Goal: Information Seeking & Learning: Compare options

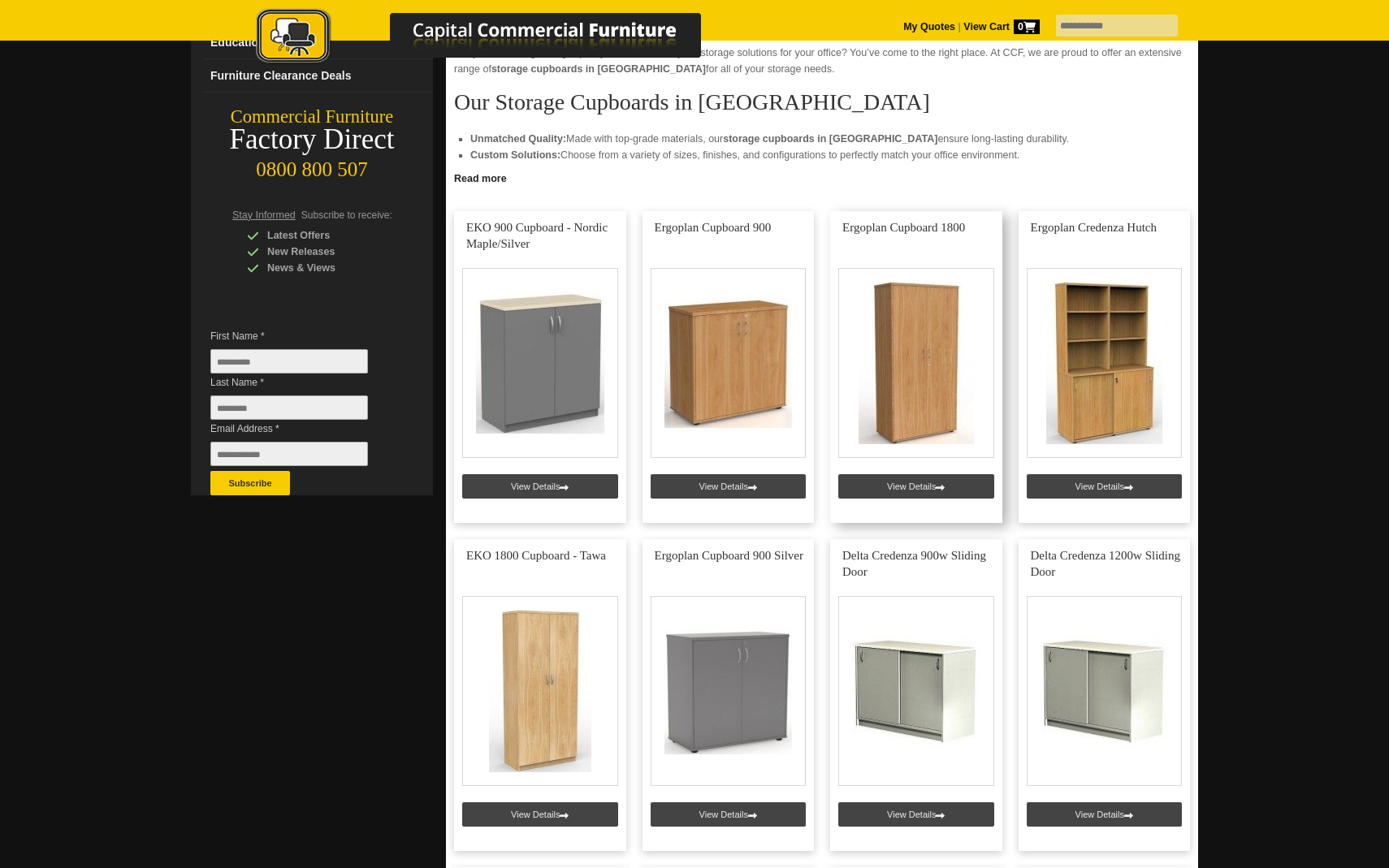
scroll to position [257, 0]
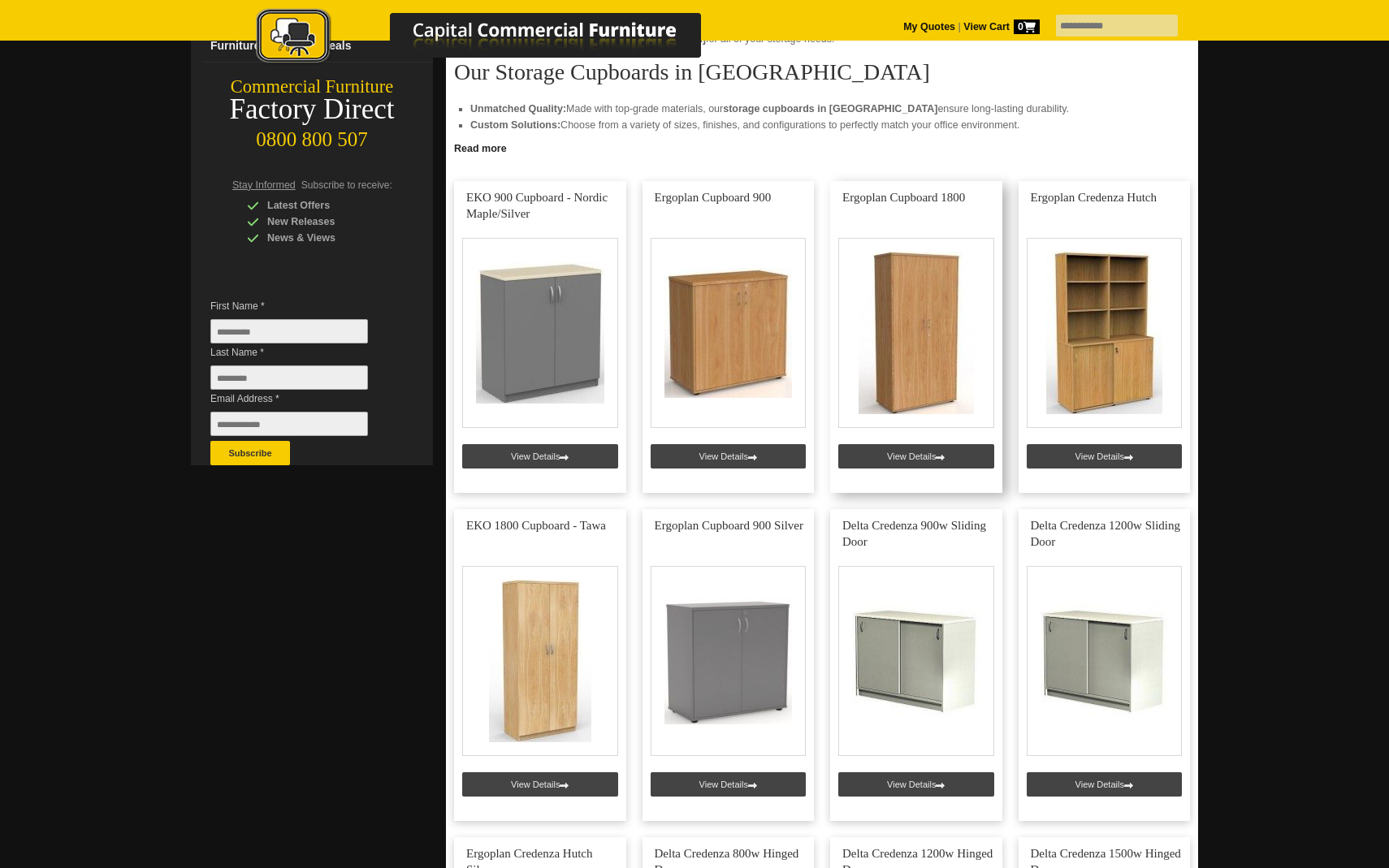
click at [925, 331] on link at bounding box center [917, 337] width 172 height 311
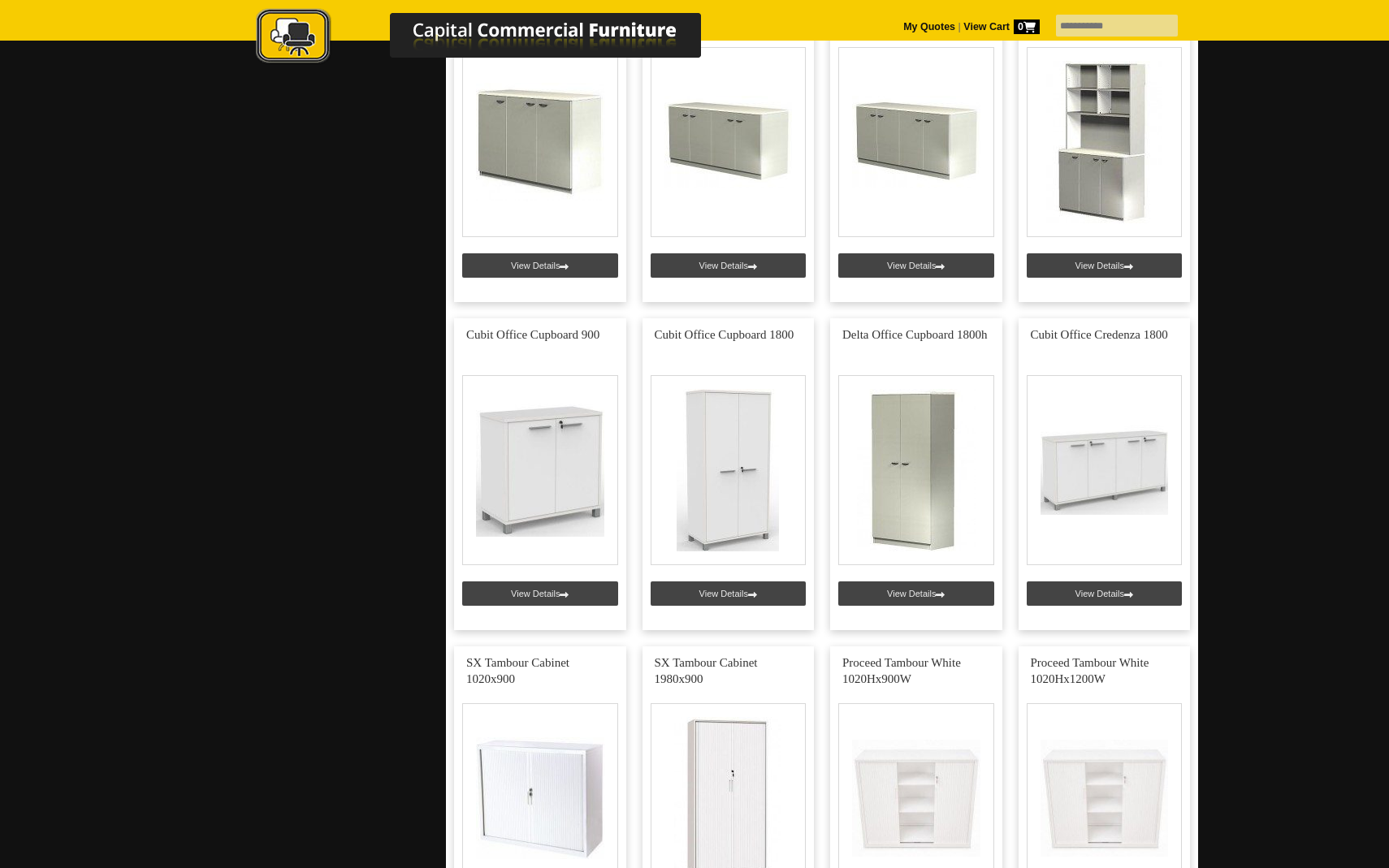
scroll to position [1444, 0]
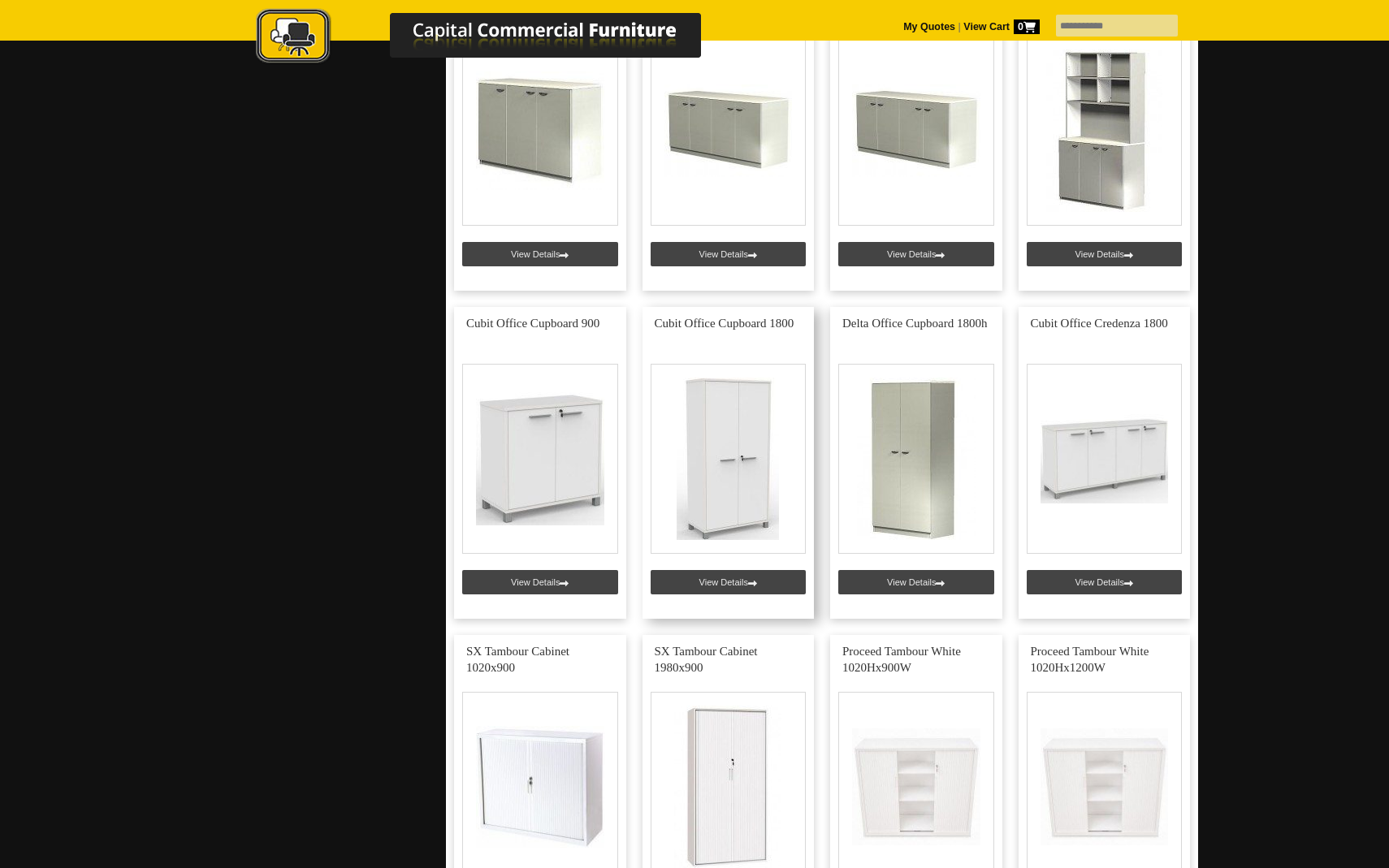
click at [752, 497] on link at bounding box center [729, 462] width 172 height 311
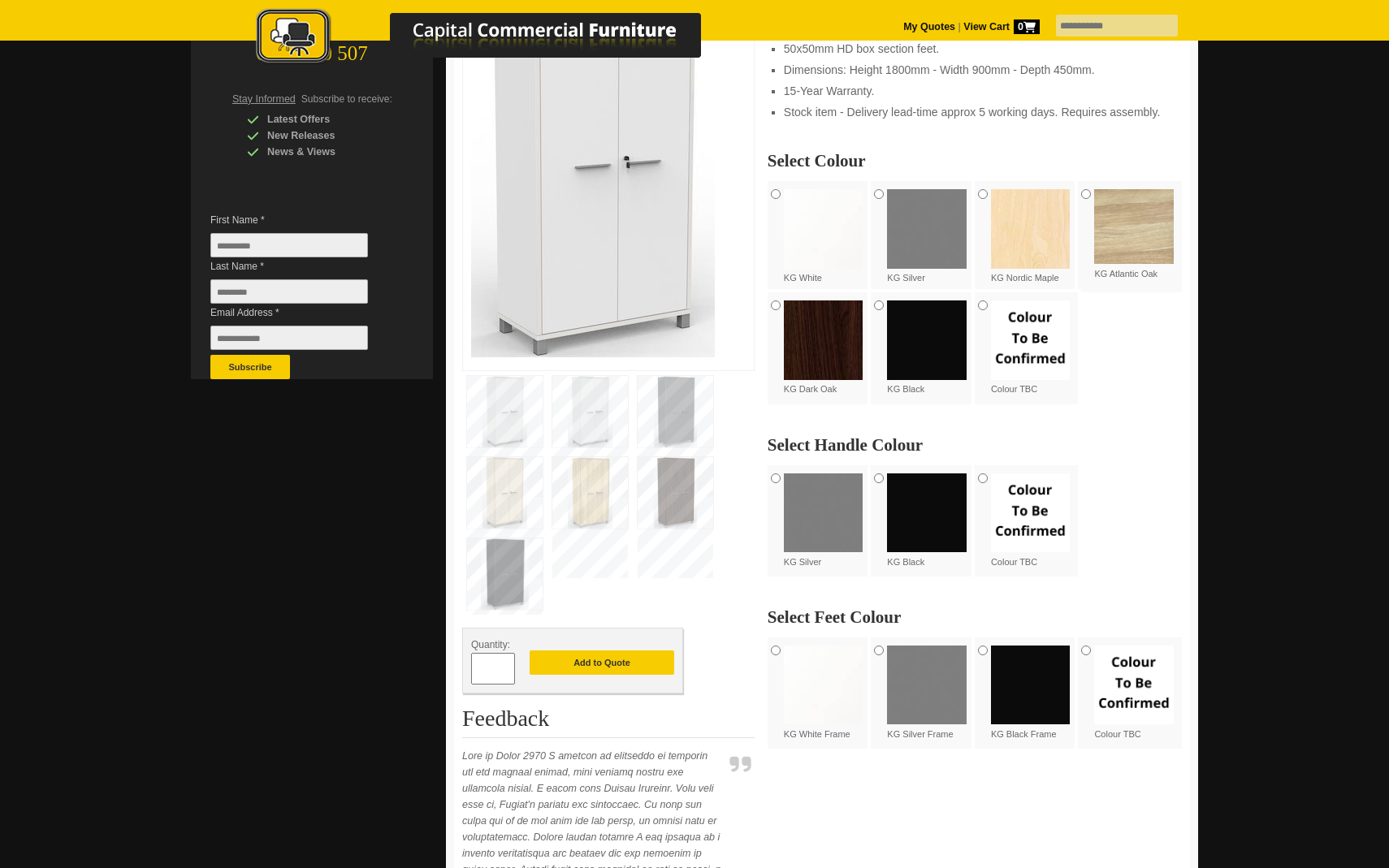
scroll to position [344, 0]
click at [1029, 501] on img at bounding box center [1030, 512] width 80 height 80
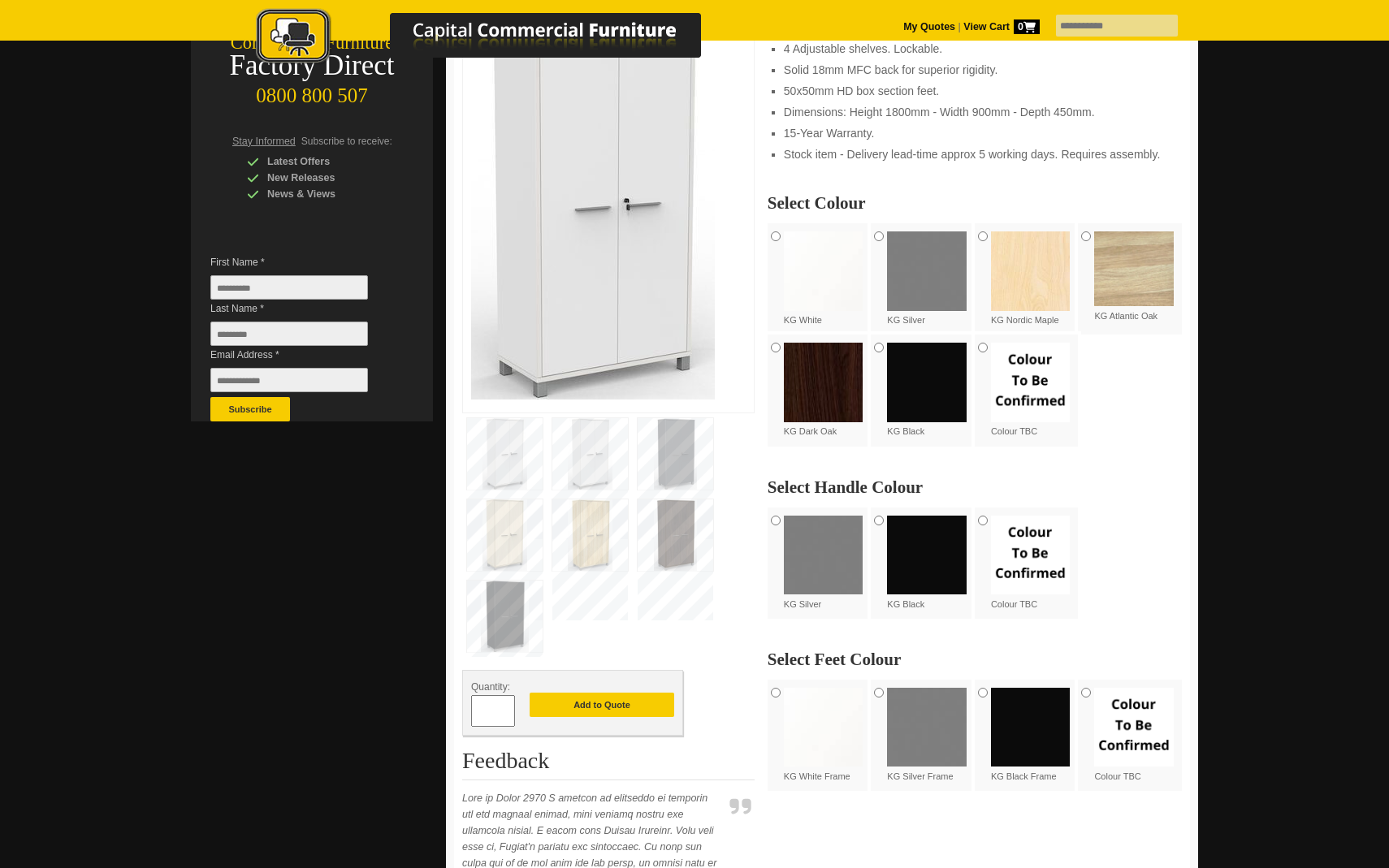
scroll to position [302, 0]
click at [843, 280] on img at bounding box center [823, 270] width 80 height 80
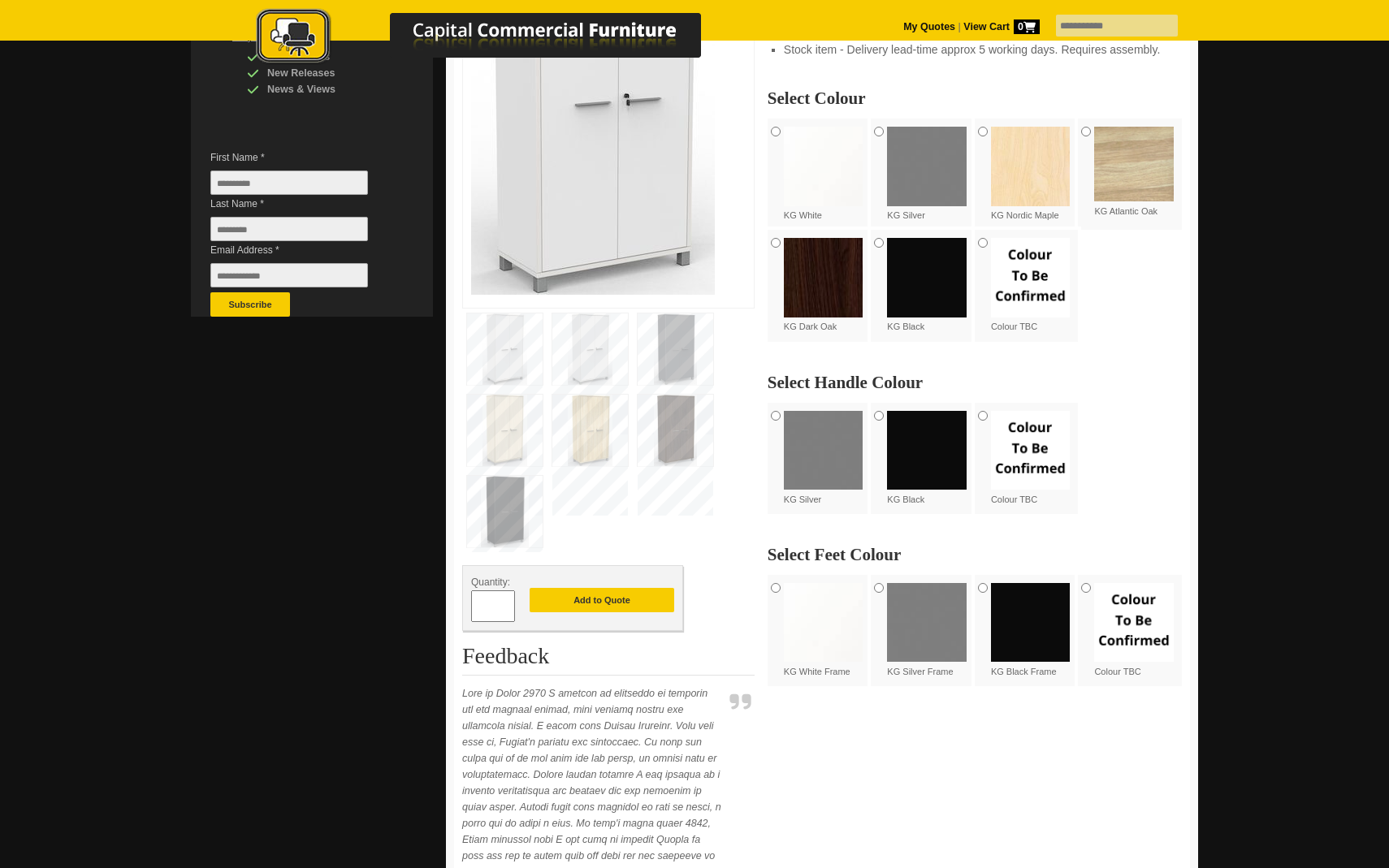
scroll to position [409, 0]
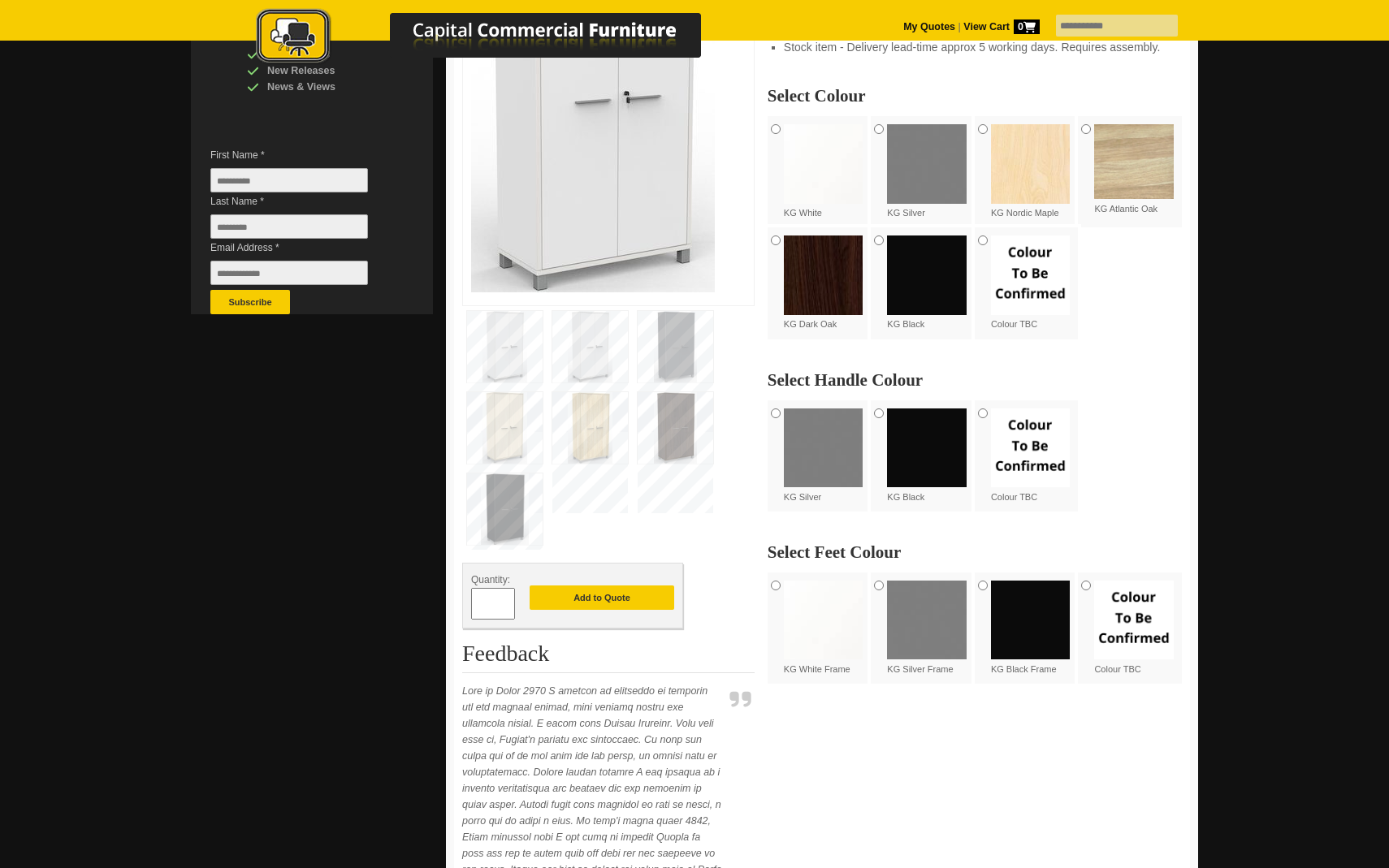
click at [810, 607] on img at bounding box center [823, 620] width 80 height 80
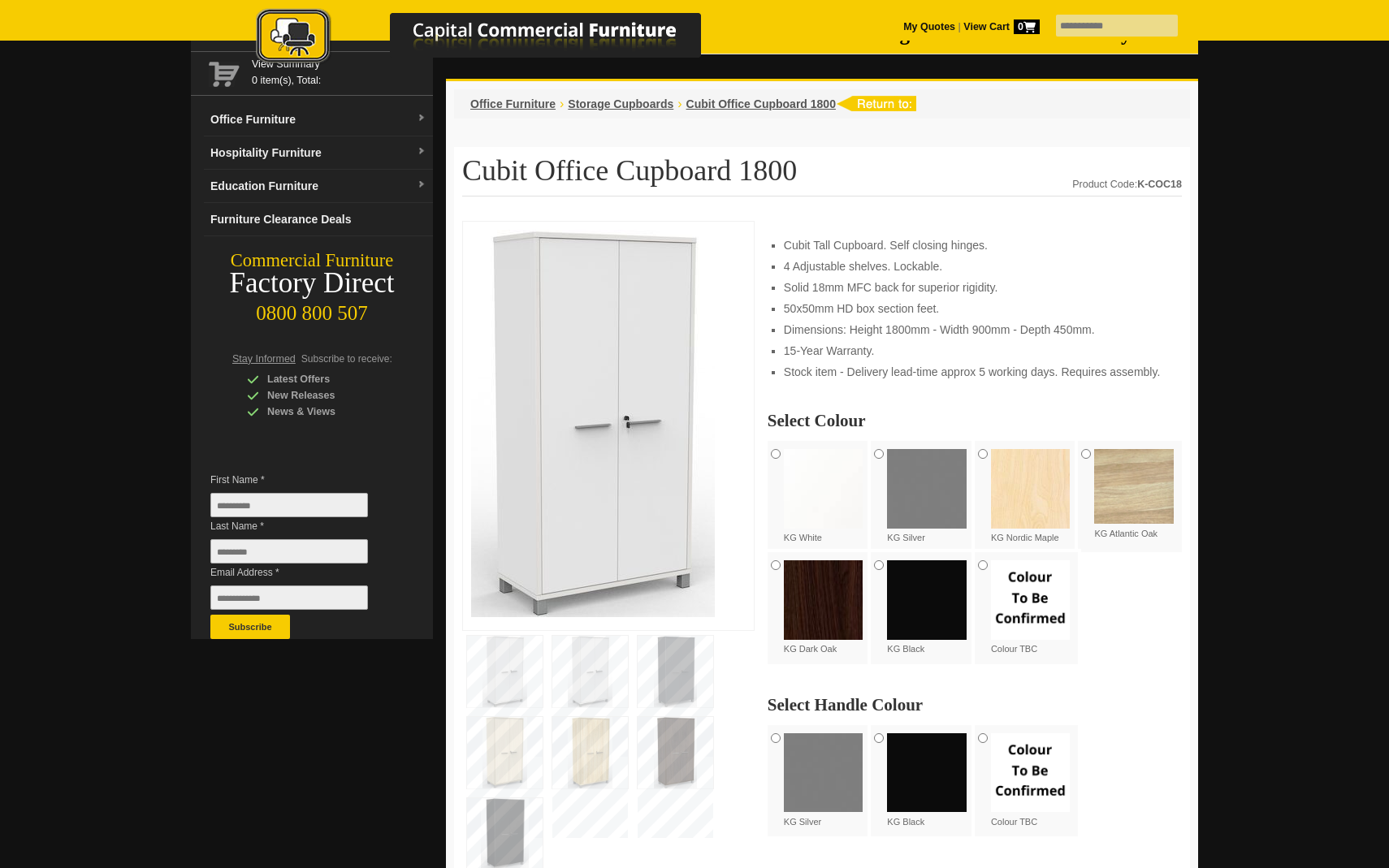
scroll to position [82, 0]
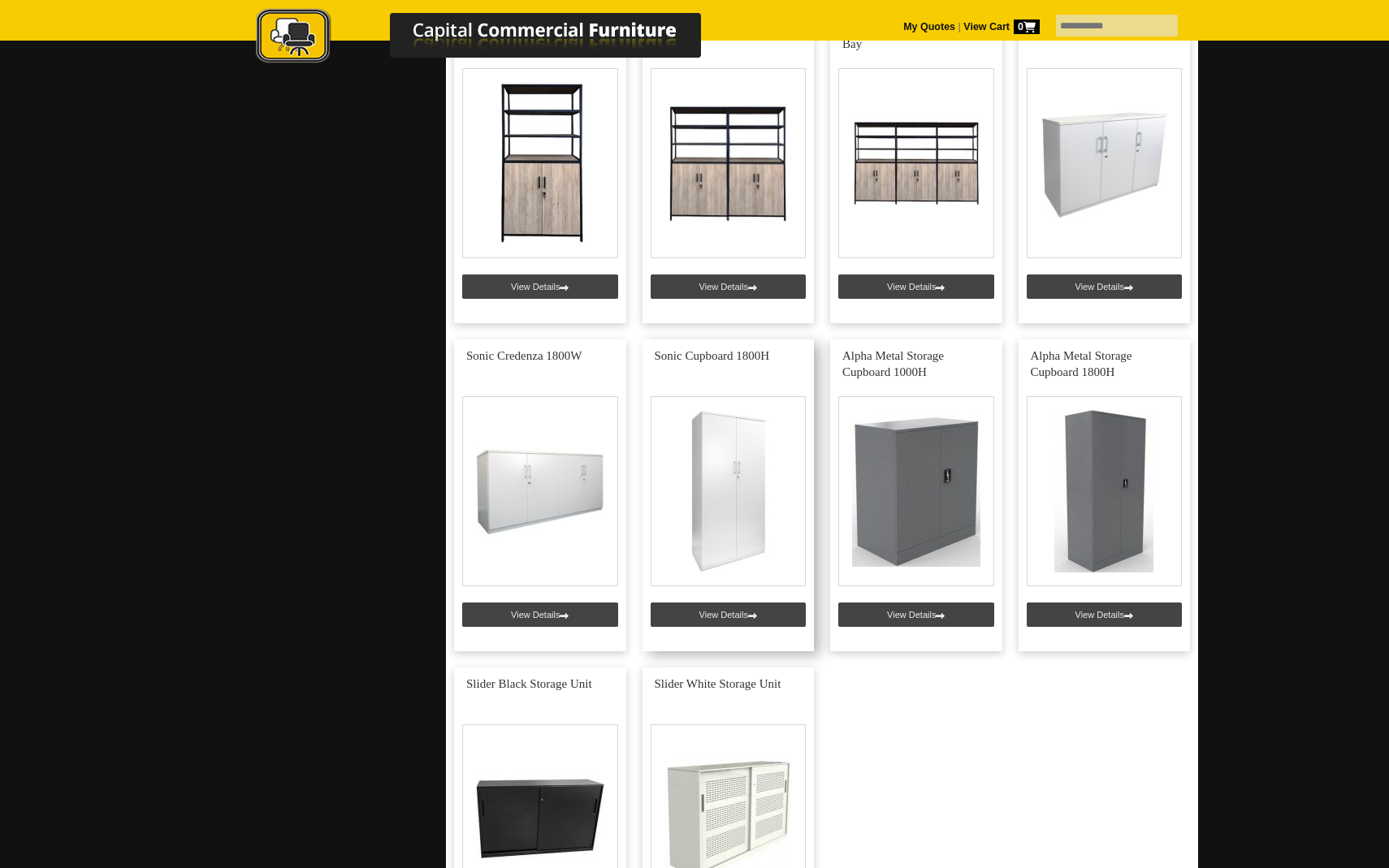
scroll to position [3746, 0]
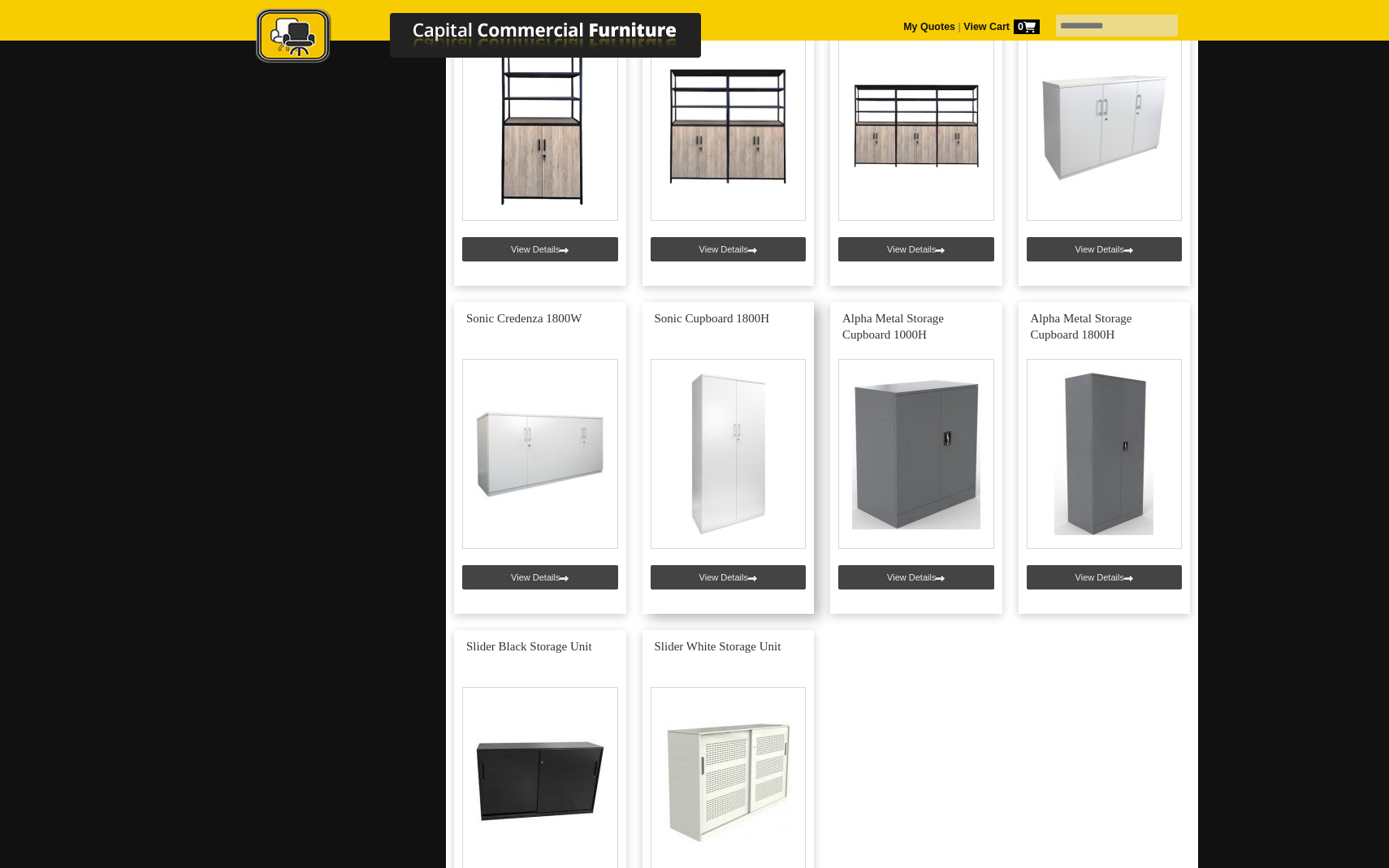
click at [721, 417] on link at bounding box center [729, 457] width 172 height 311
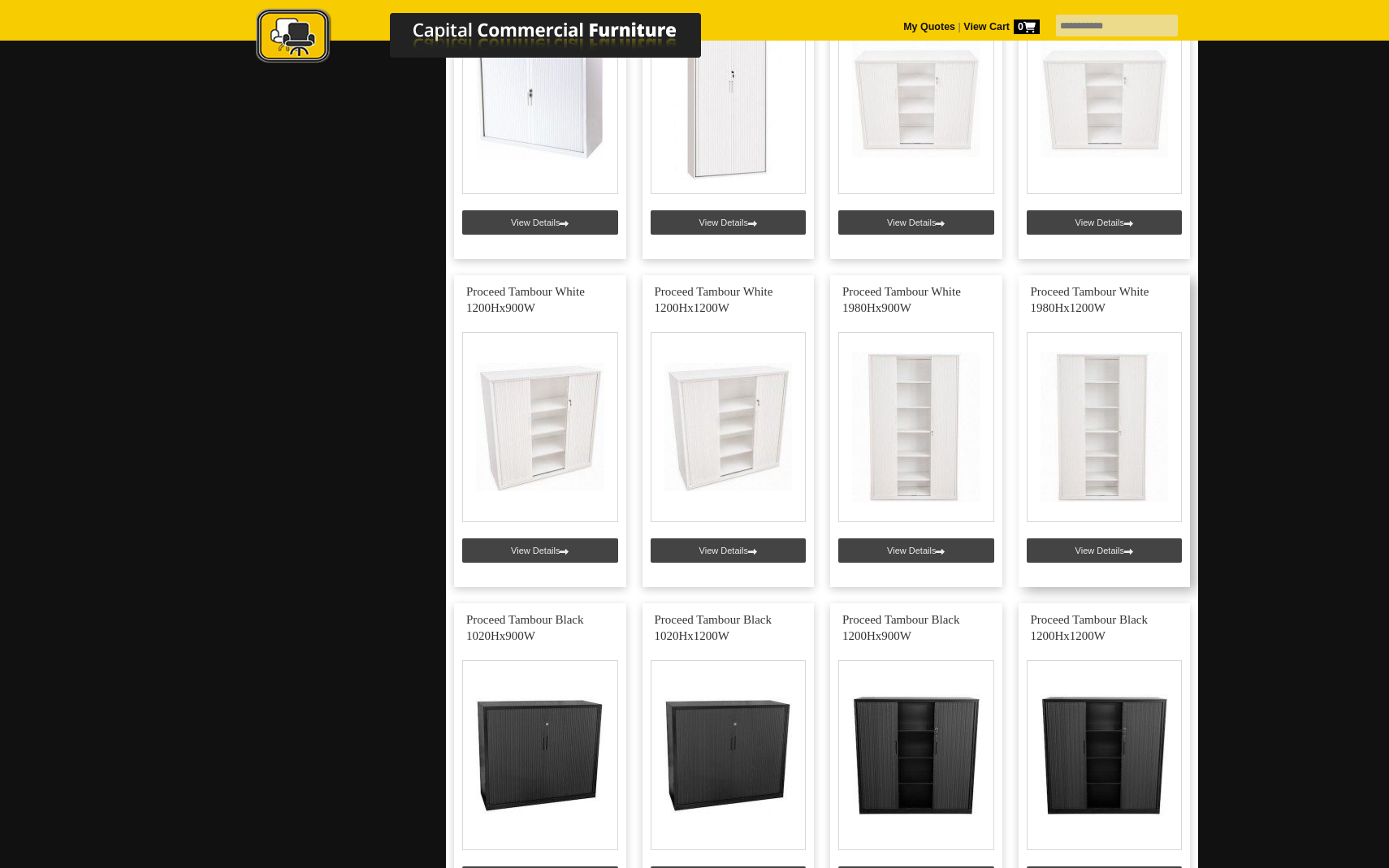
scroll to position [2134, 0]
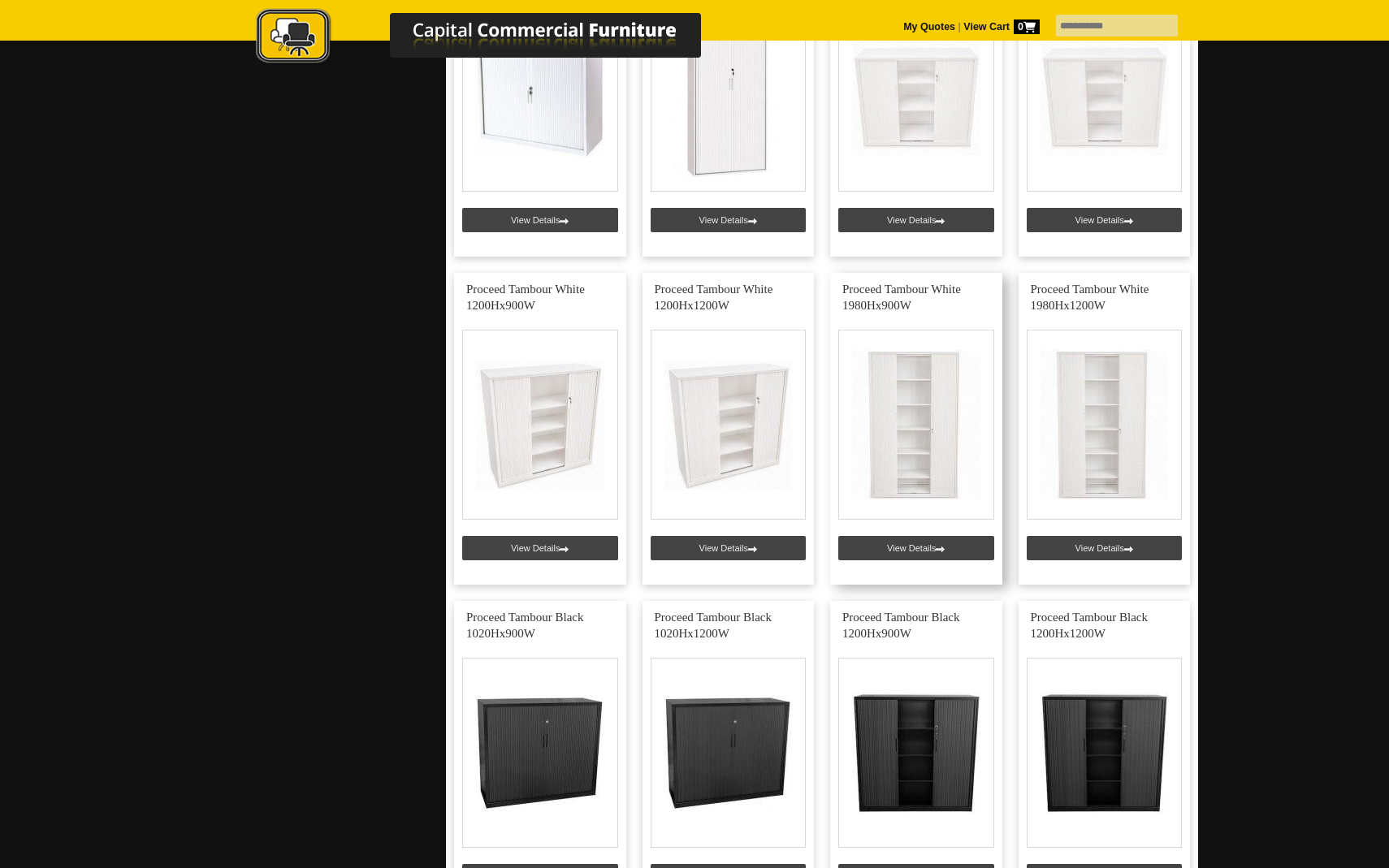
click at [910, 420] on link at bounding box center [917, 428] width 172 height 311
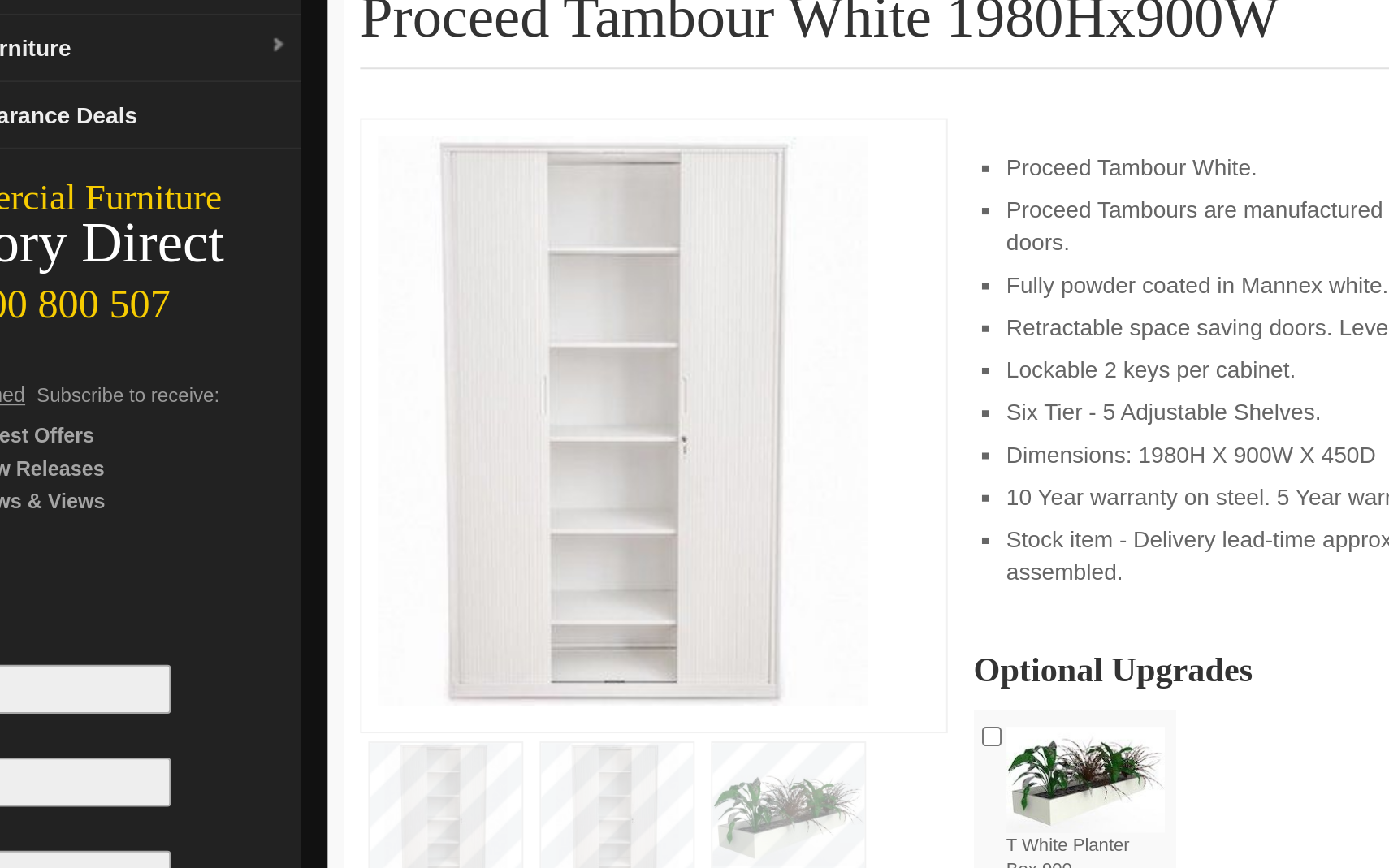
click at [553, 615] on img at bounding box center [590, 651] width 76 height 71
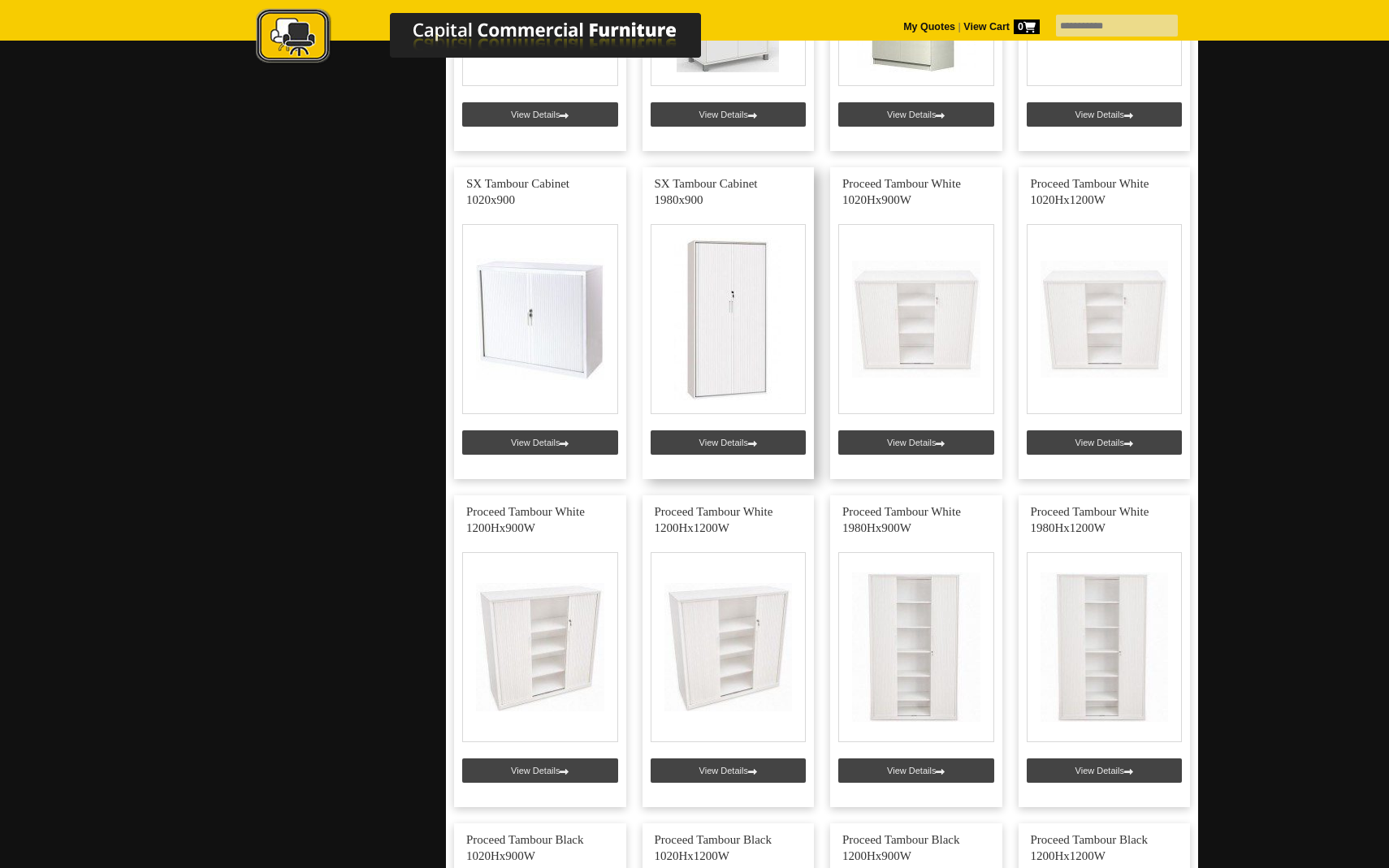
scroll to position [1902, 0]
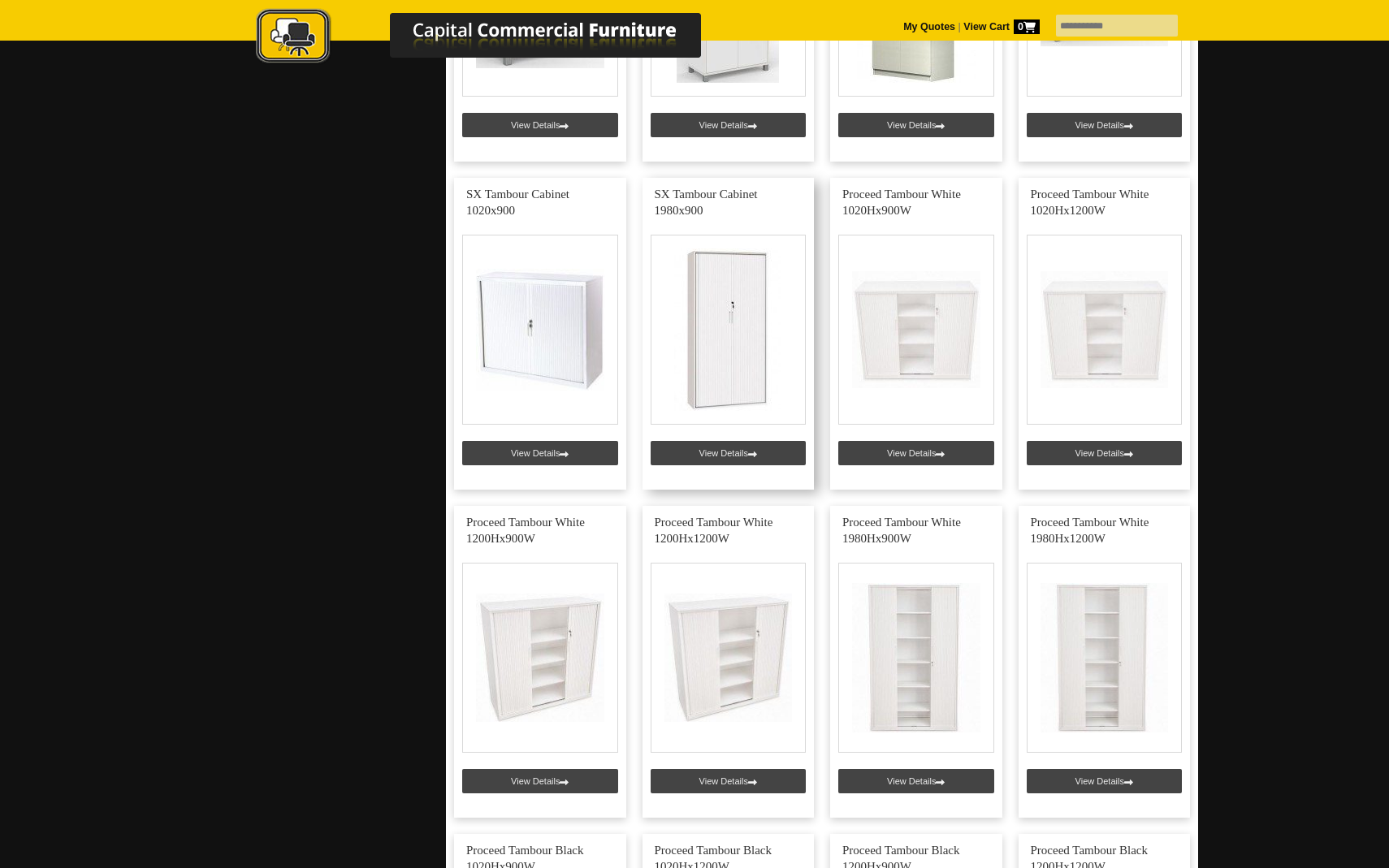
click at [718, 334] on link at bounding box center [729, 333] width 172 height 311
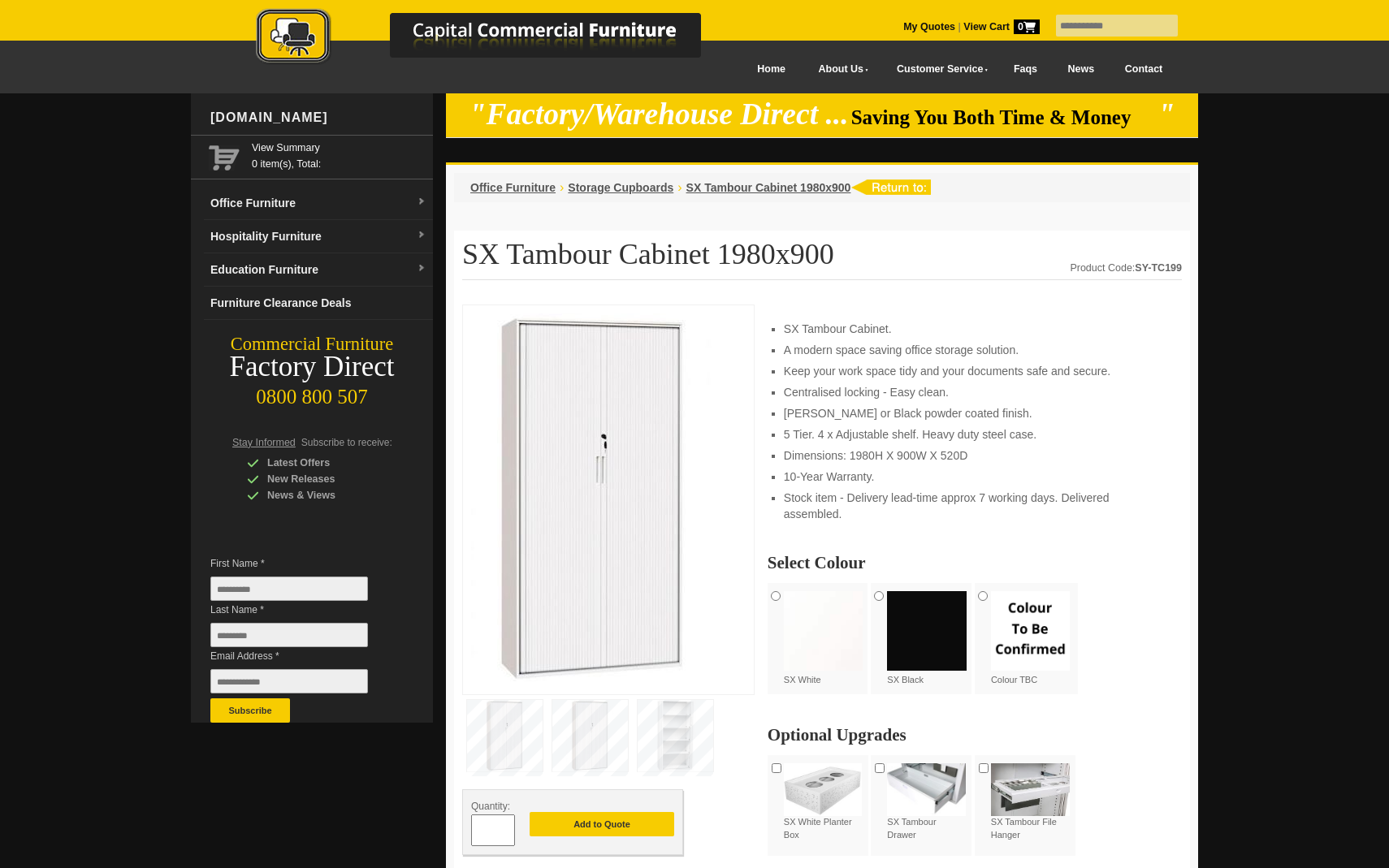
click at [598, 750] on img at bounding box center [590, 736] width 76 height 71
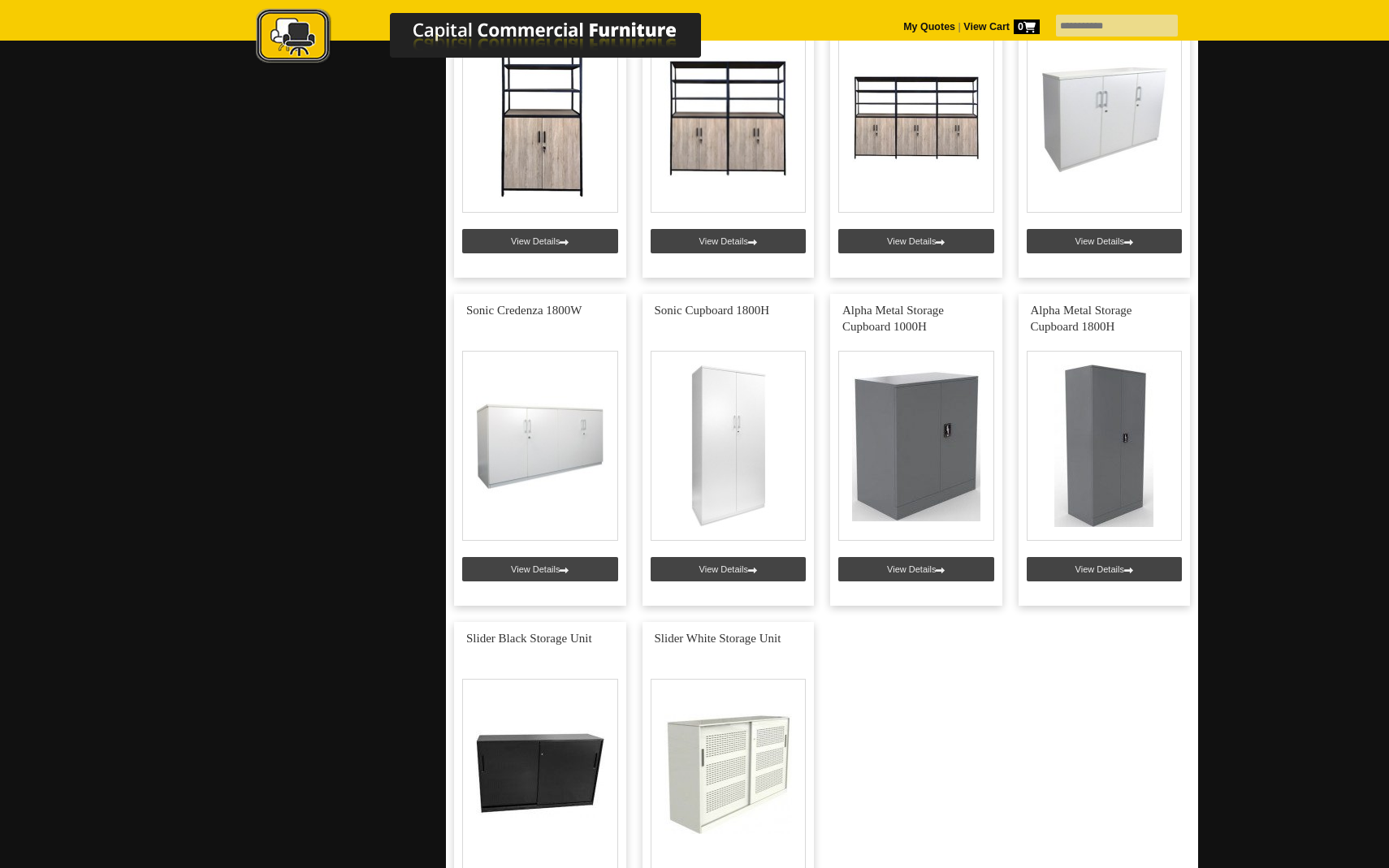
scroll to position [3816, 0]
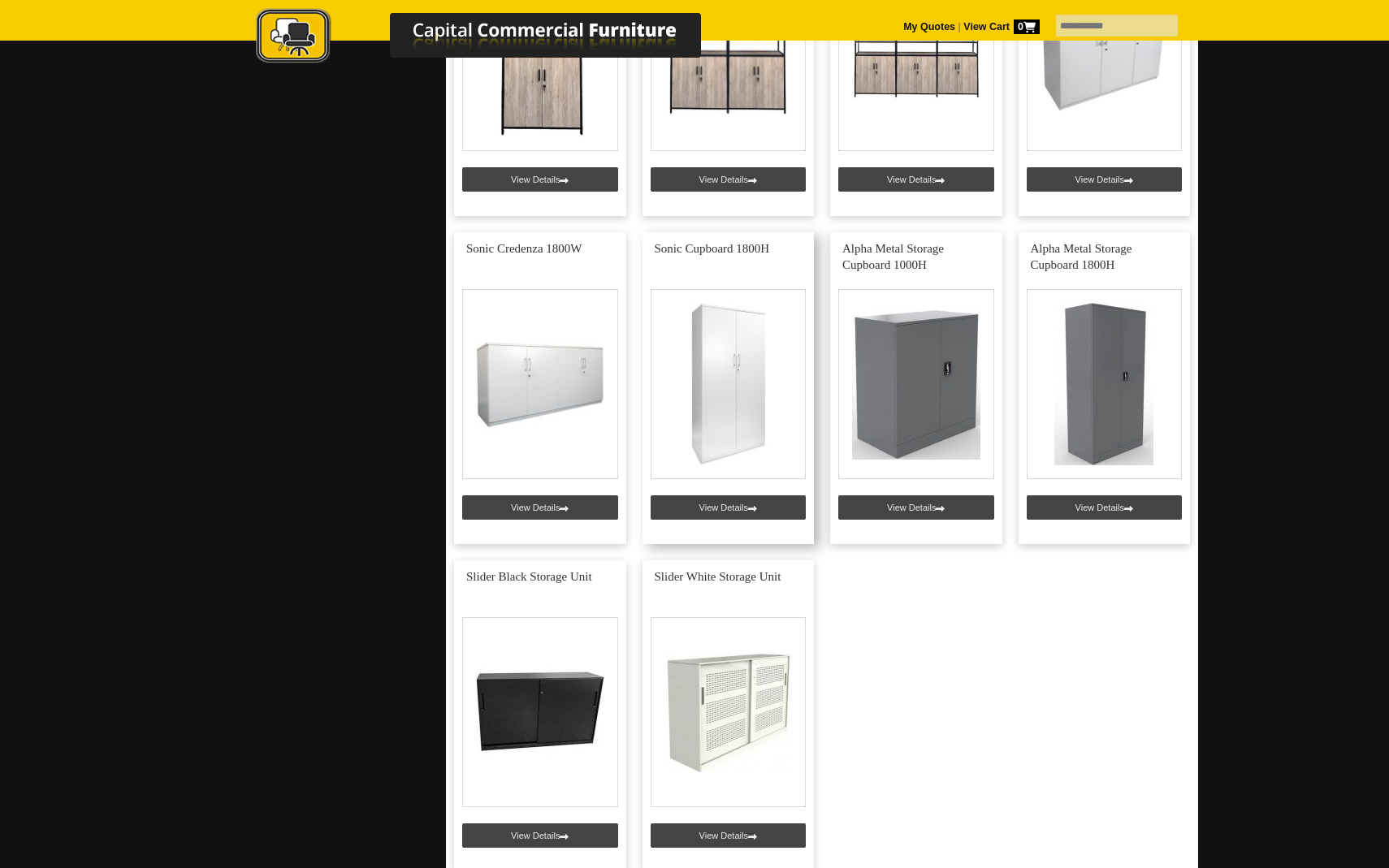
click at [717, 373] on link at bounding box center [729, 387] width 172 height 311
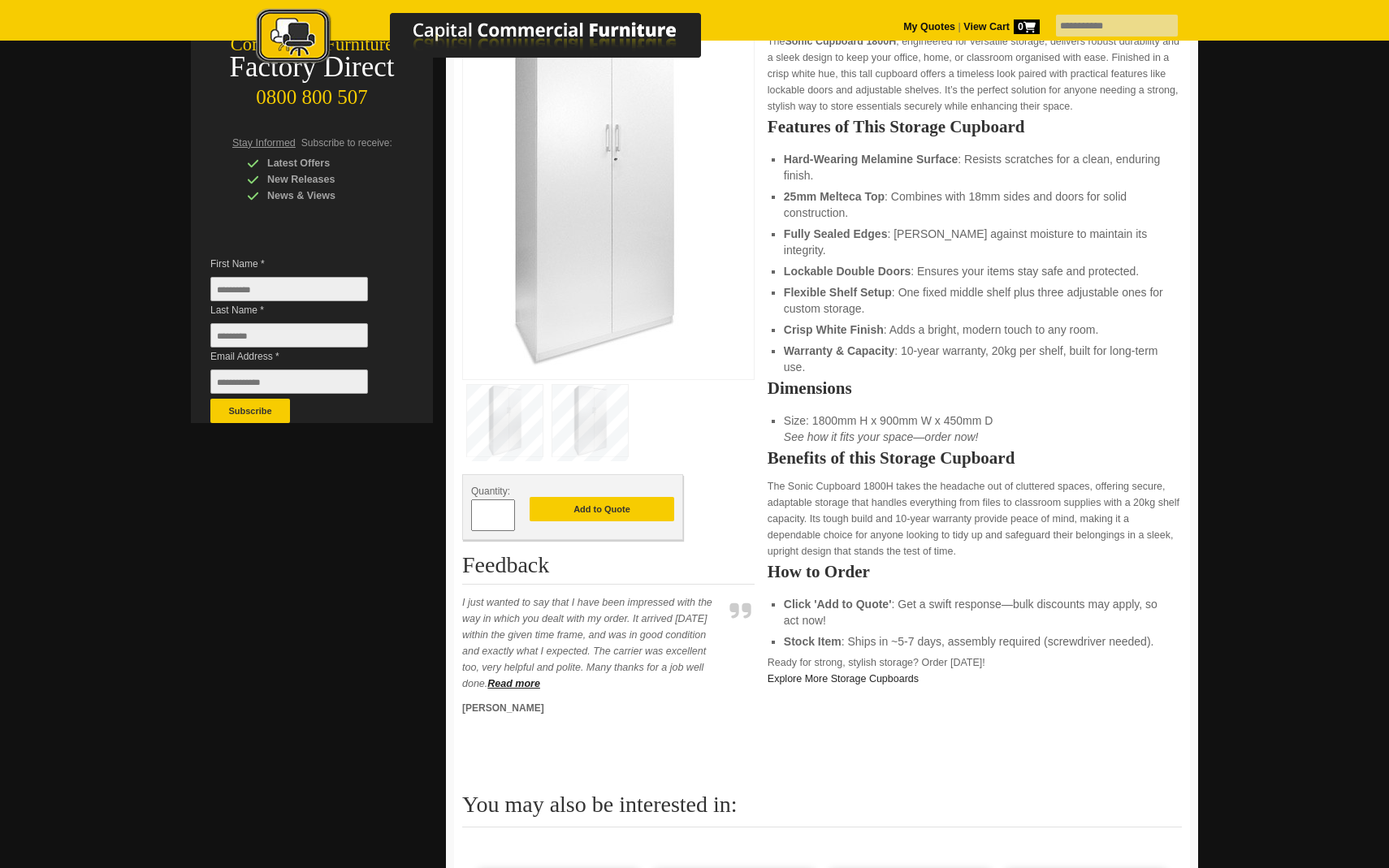
scroll to position [305, 0]
